Goal: Task Accomplishment & Management: Manage account settings

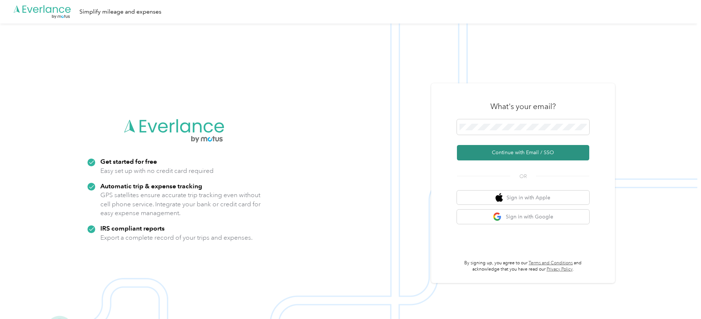
click at [519, 150] on button "Continue with Email / SSO" at bounding box center [523, 152] width 132 height 15
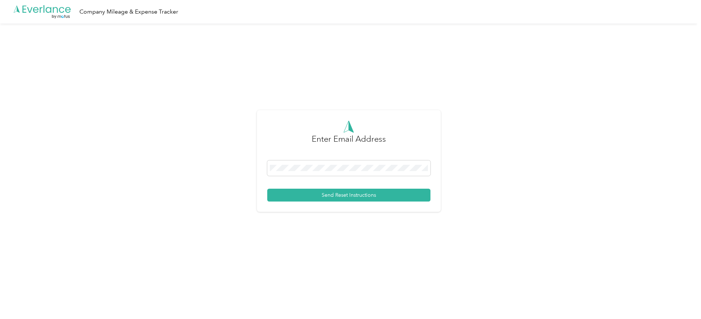
click at [415, 80] on div "Enter Email Address Send Reset Instructions" at bounding box center [348, 164] width 697 height 281
